Goal: Task Accomplishment & Management: Complete application form

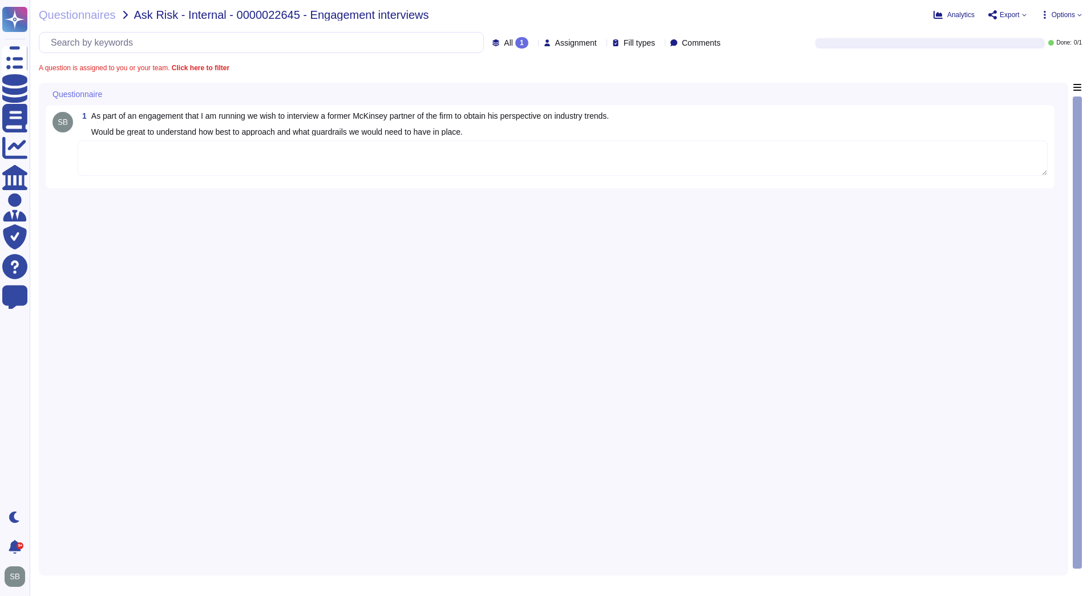
click at [145, 162] on textarea at bounding box center [563, 157] width 970 height 35
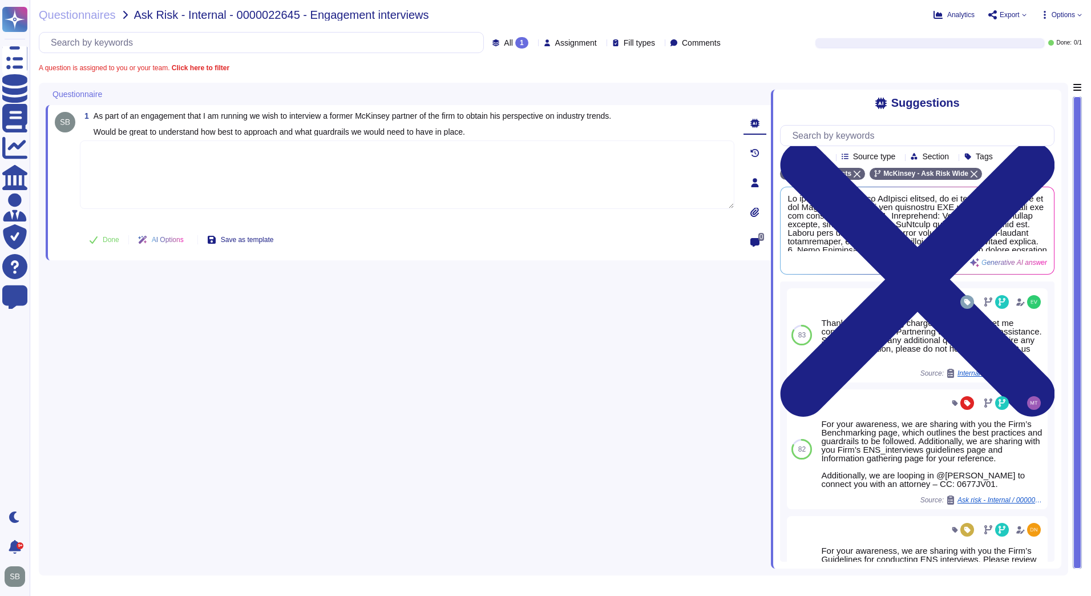
paste textarea "For your awareness, we are sharing with you the Firm’s ENS Guidelines, that sta…"
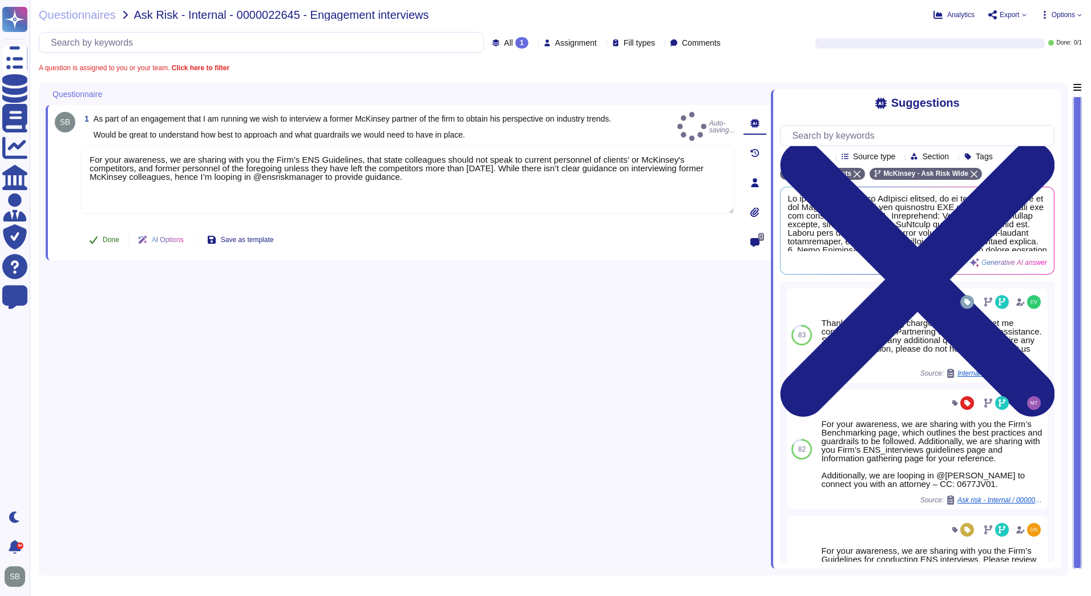
type textarea "For your awareness, we are sharing with you the Firm’s ENS Guidelines, that sta…"
click at [109, 236] on span "Done" at bounding box center [111, 239] width 17 height 7
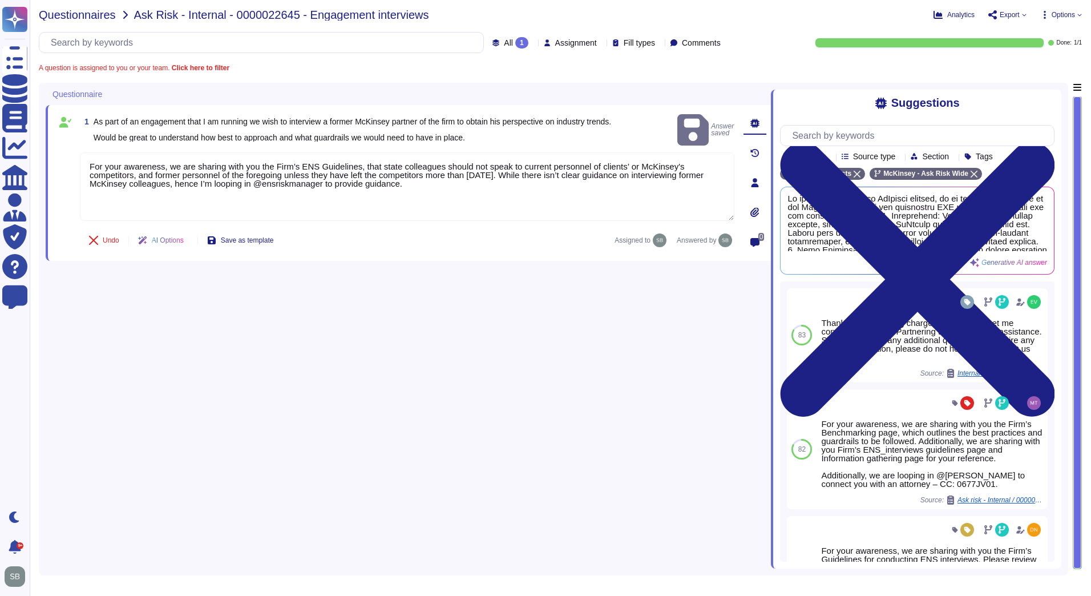
click at [70, 15] on span "Questionnaires" at bounding box center [77, 14] width 77 height 11
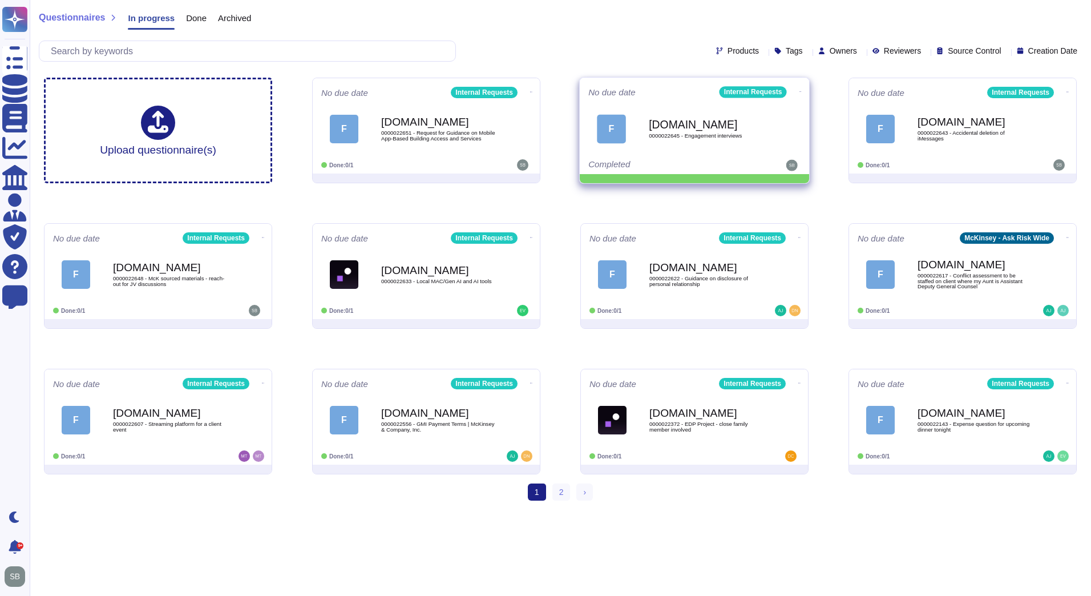
click at [800, 91] on icon at bounding box center [801, 91] width 2 height 1
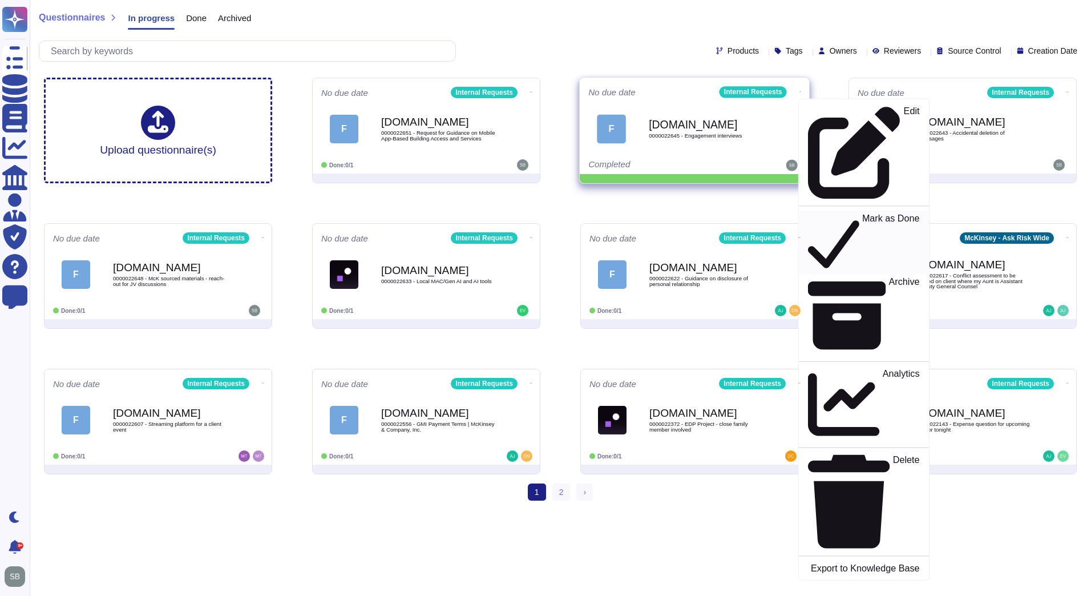
click at [863, 213] on p "Mark as Done" at bounding box center [892, 242] width 58 height 58
